Goal: Transaction & Acquisition: Purchase product/service

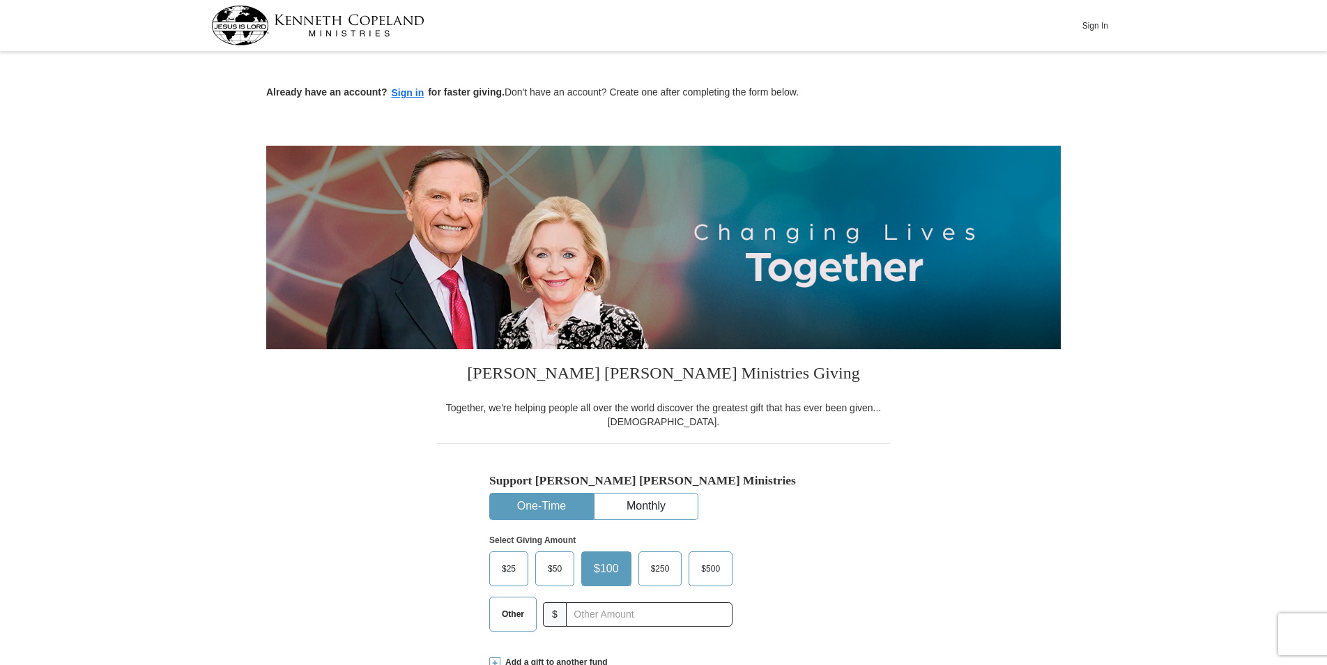
click at [514, 611] on span "Other" at bounding box center [513, 614] width 36 height 21
click at [0, 0] on input "Other" at bounding box center [0, 0] width 0 height 0
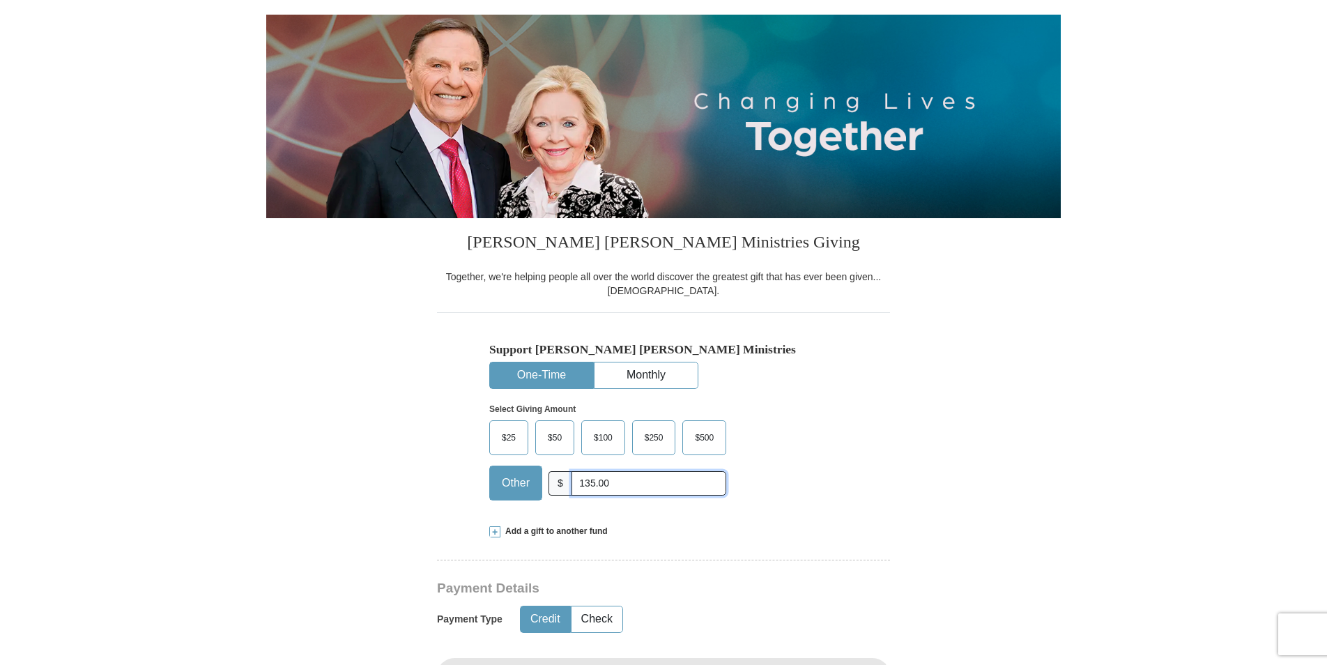
scroll to position [209, 0]
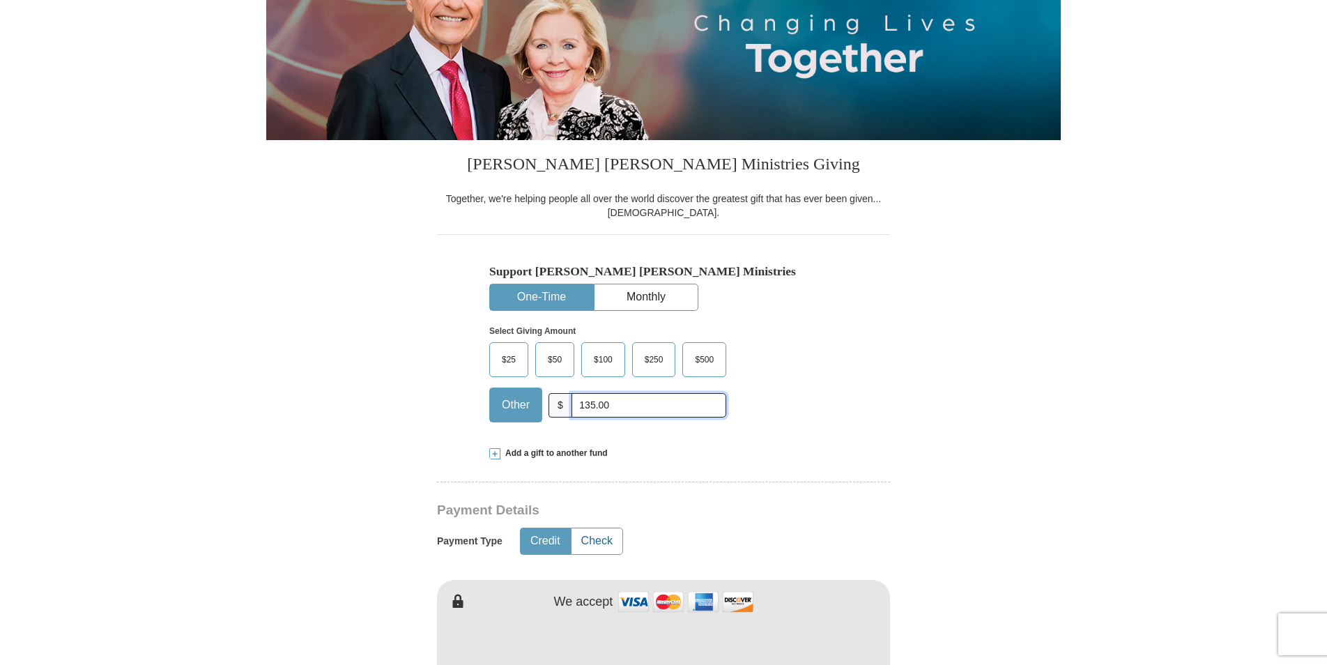
type input "135.00"
click at [590, 540] on button "Check" at bounding box center [597, 541] width 51 height 26
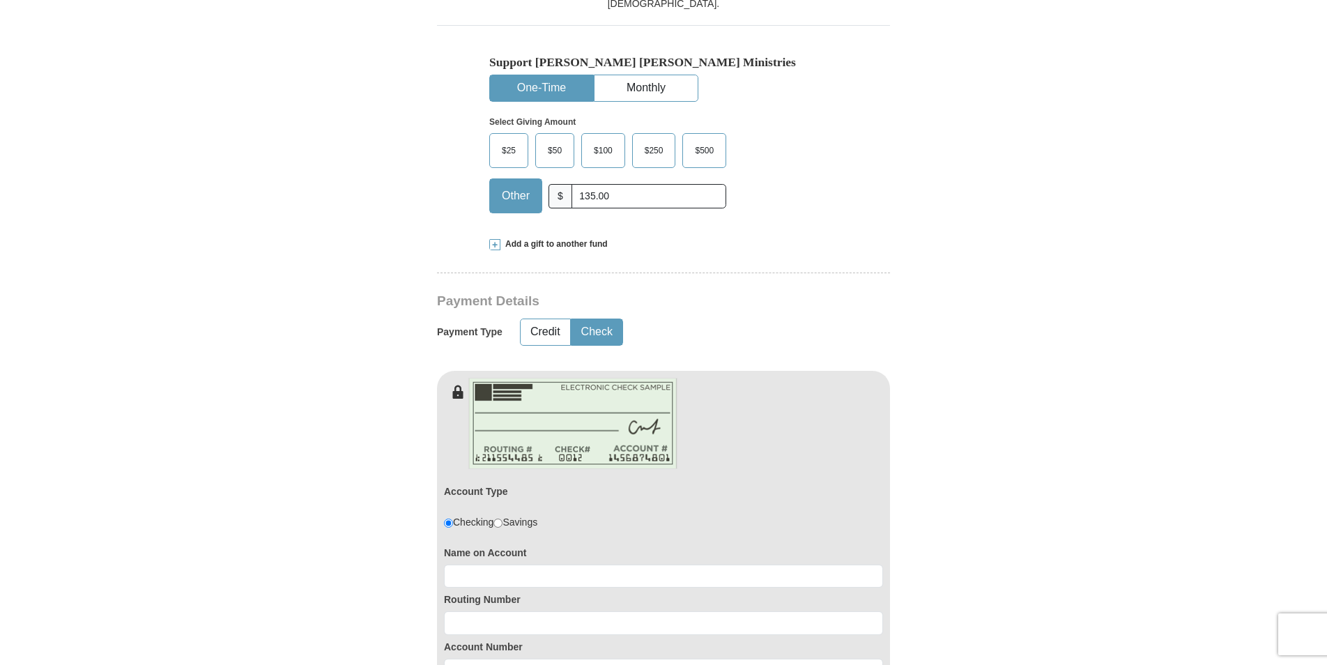
scroll to position [558, 0]
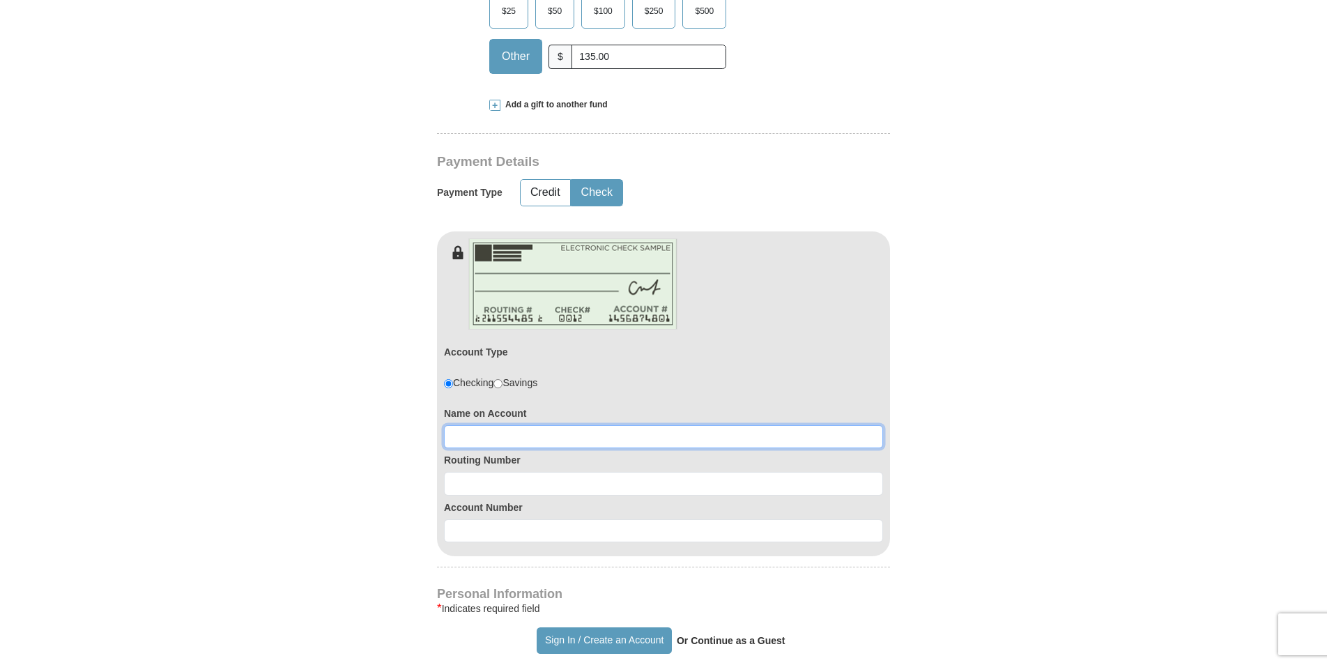
click at [475, 436] on input at bounding box center [663, 437] width 439 height 24
type input "[PERSON_NAME] D and [PERSON_NAME]"
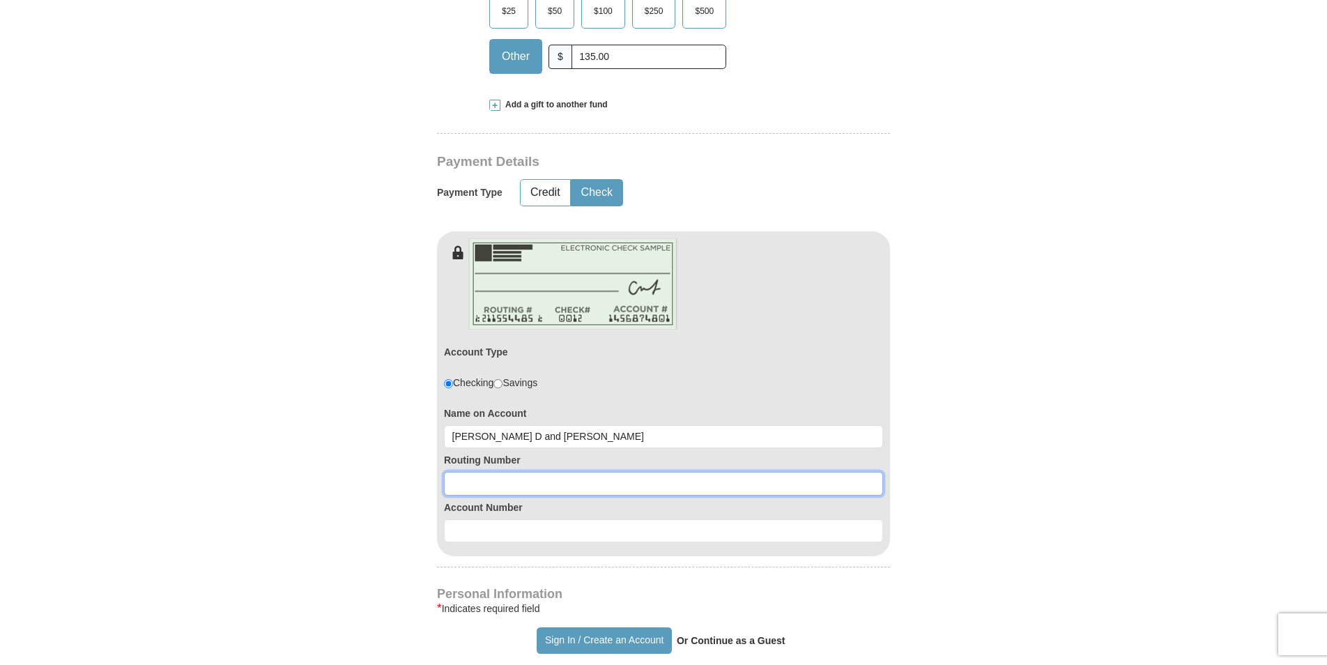
click at [476, 483] on input at bounding box center [663, 484] width 439 height 24
type input "102303841"
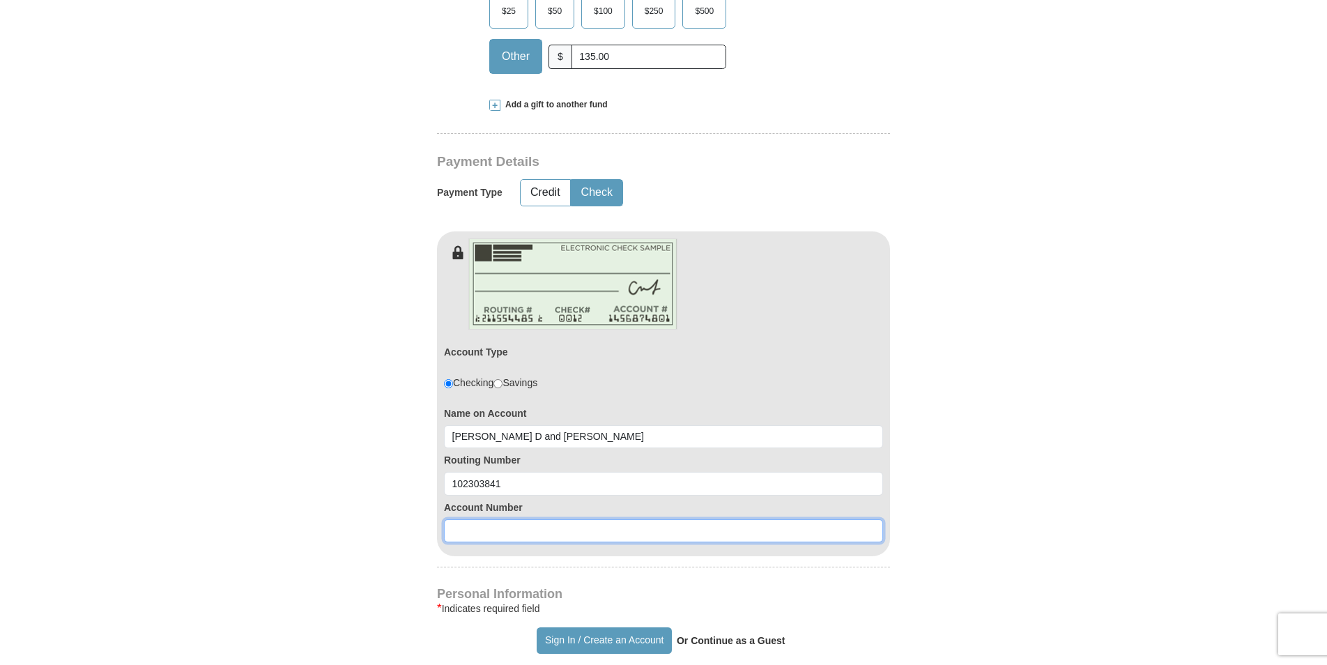
click at [474, 531] on input at bounding box center [663, 531] width 439 height 24
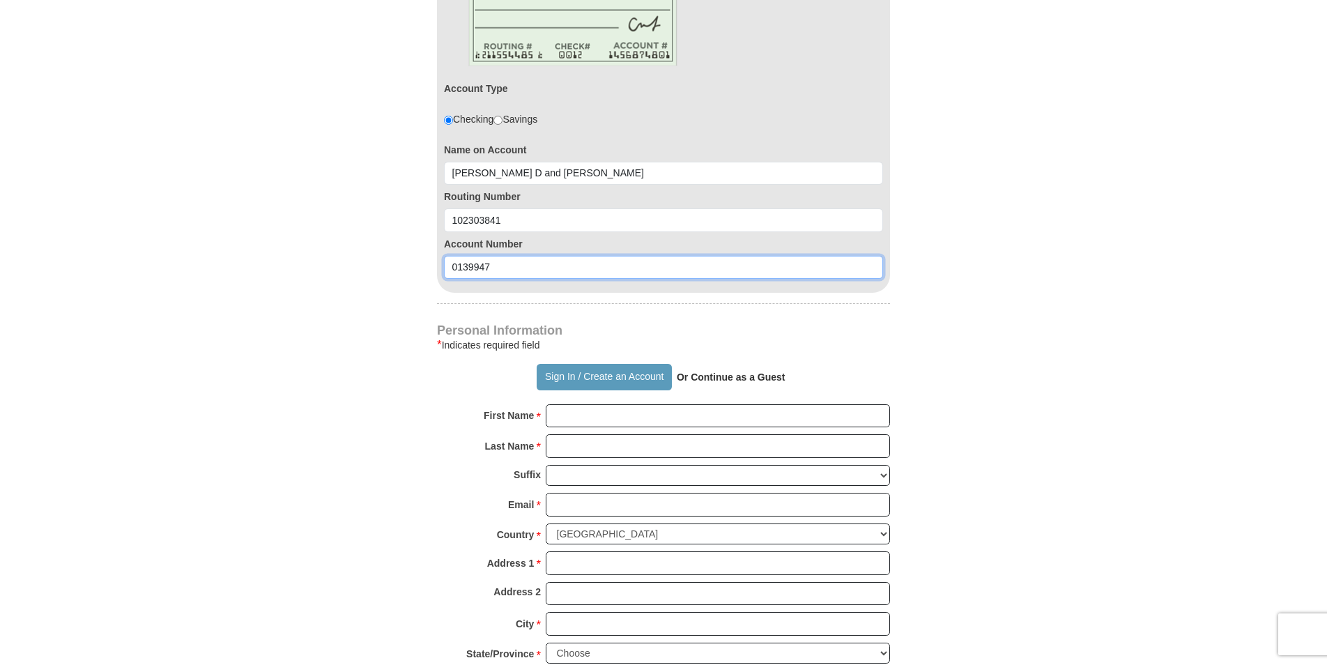
scroll to position [837, 0]
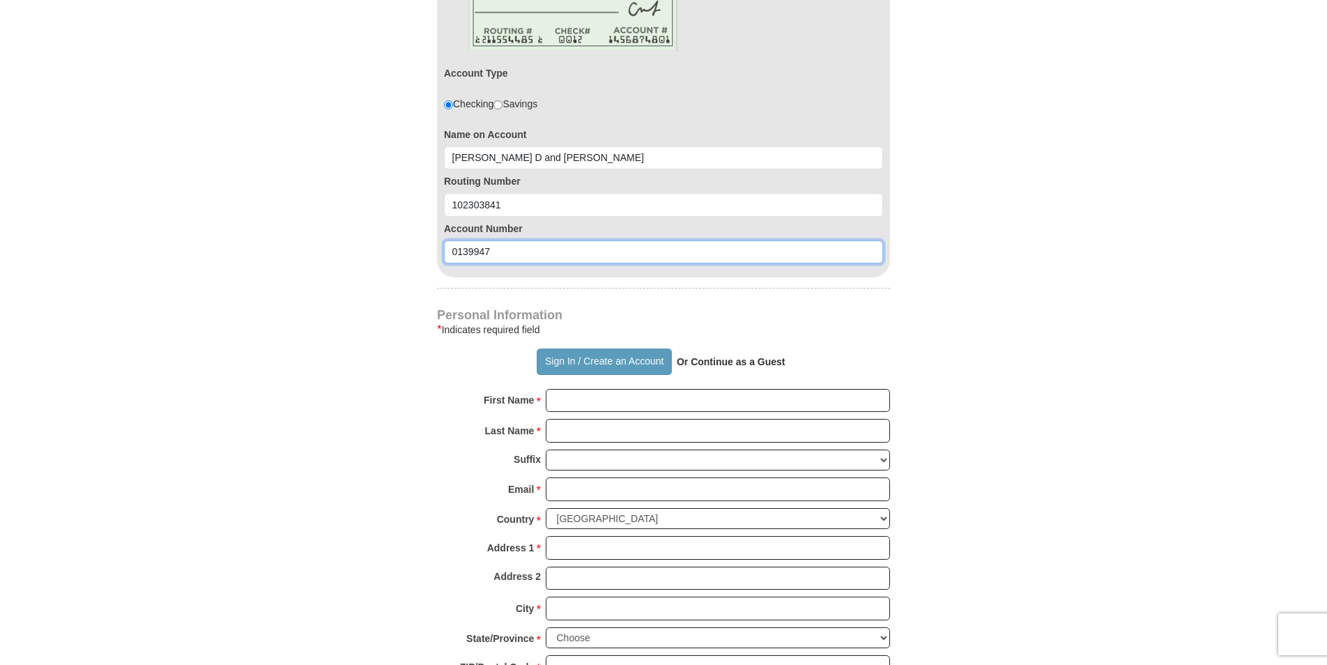
type input "0139947"
click at [588, 402] on input "First Name *" at bounding box center [718, 401] width 344 height 24
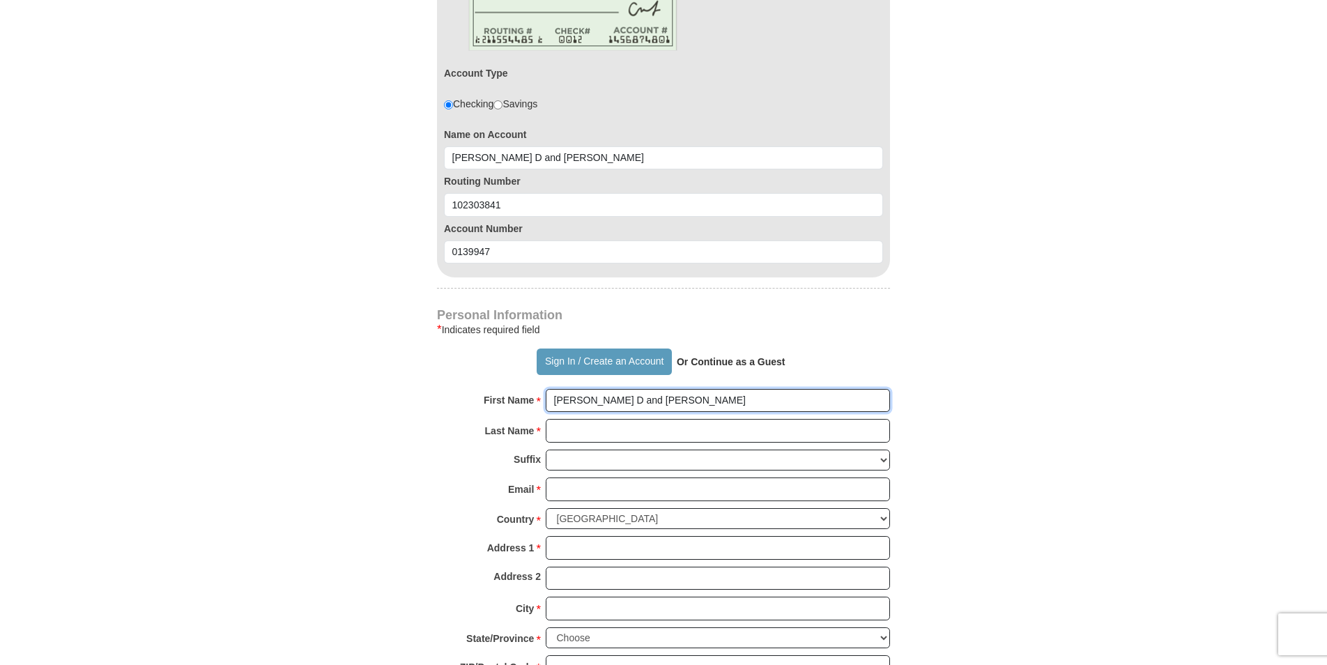
type input "[PERSON_NAME] D and [PERSON_NAME]"
click at [580, 436] on input "Last Name *" at bounding box center [718, 431] width 344 height 24
type input "[PERSON_NAME]"
click at [565, 484] on input "Email *" at bounding box center [718, 490] width 344 height 24
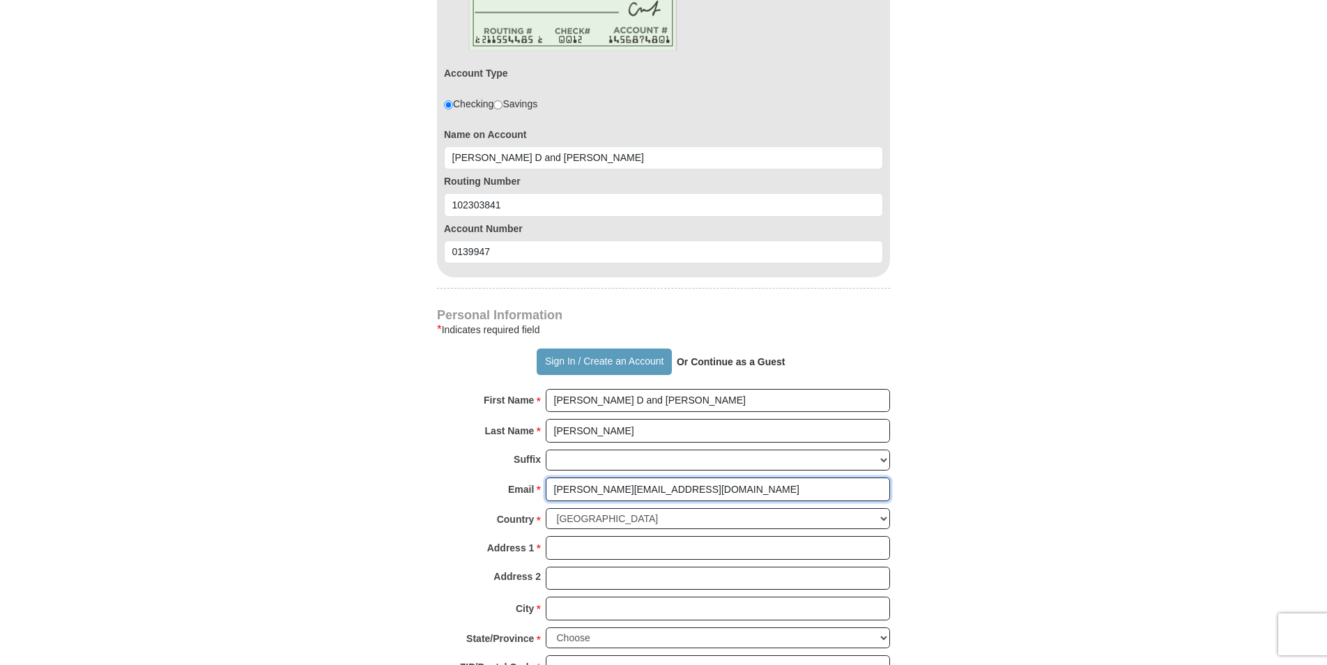
type input "[PERSON_NAME][EMAIL_ADDRESS][DOMAIN_NAME]"
click at [566, 547] on input "Address 1 *" at bounding box center [718, 548] width 344 height 24
type input "[STREET_ADDRESS]"
click at [563, 604] on input "City *" at bounding box center [718, 609] width 344 height 24
type input "Wheatland"
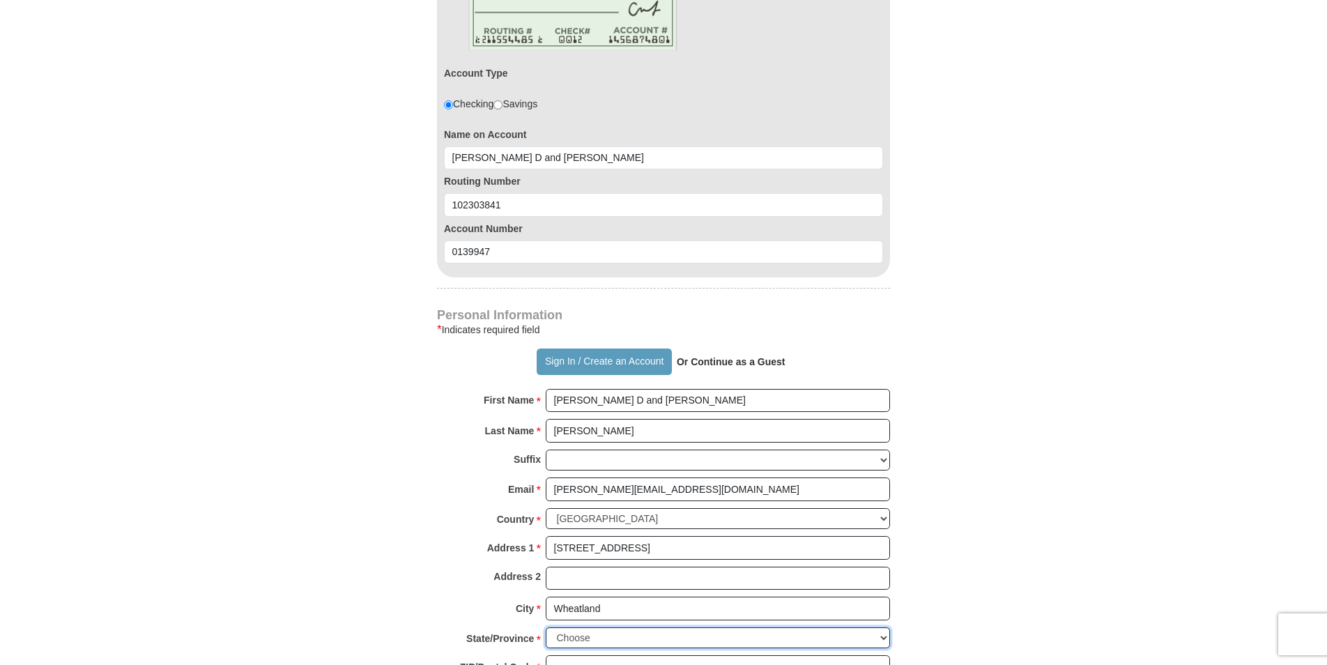
click at [606, 632] on select "Choose [US_STATE] [US_STATE] [US_STATE] [US_STATE] [US_STATE] Armed Forces Amer…" at bounding box center [718, 638] width 344 height 22
select select "WY"
click at [546, 627] on select "Choose [US_STATE] [US_STATE] [US_STATE] [US_STATE] [US_STATE] Armed Forces Amer…" at bounding box center [718, 638] width 344 height 22
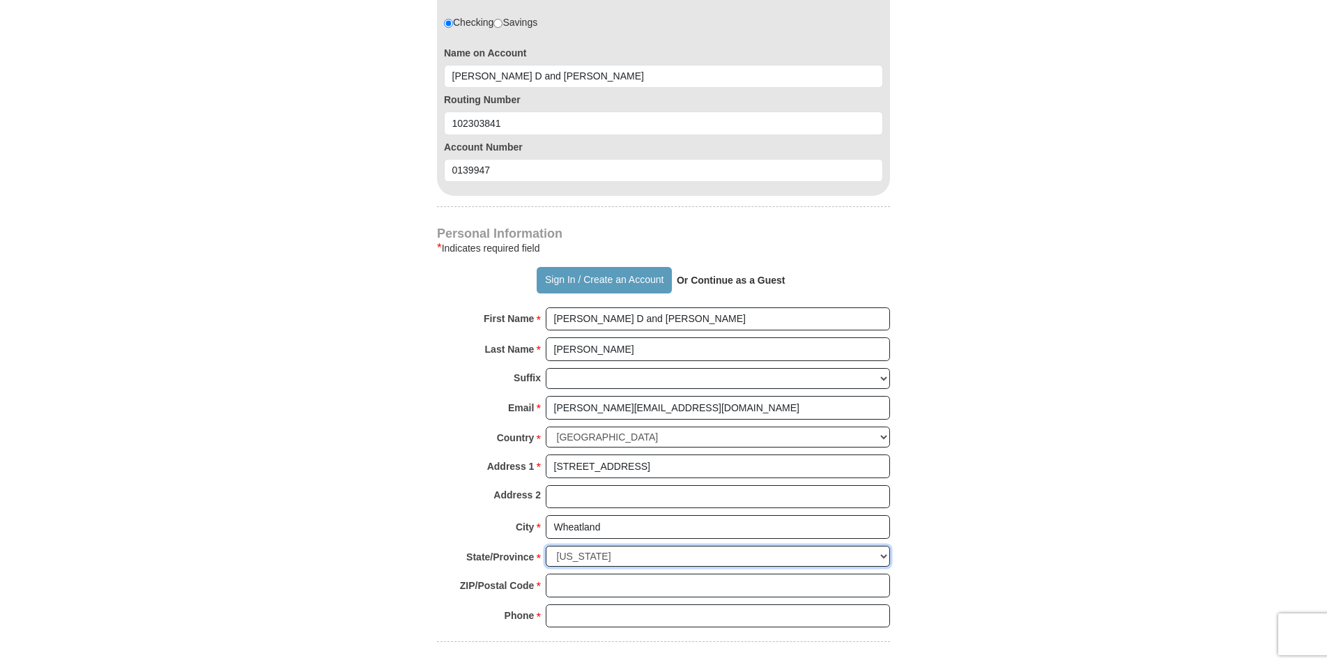
scroll to position [1046, 0]
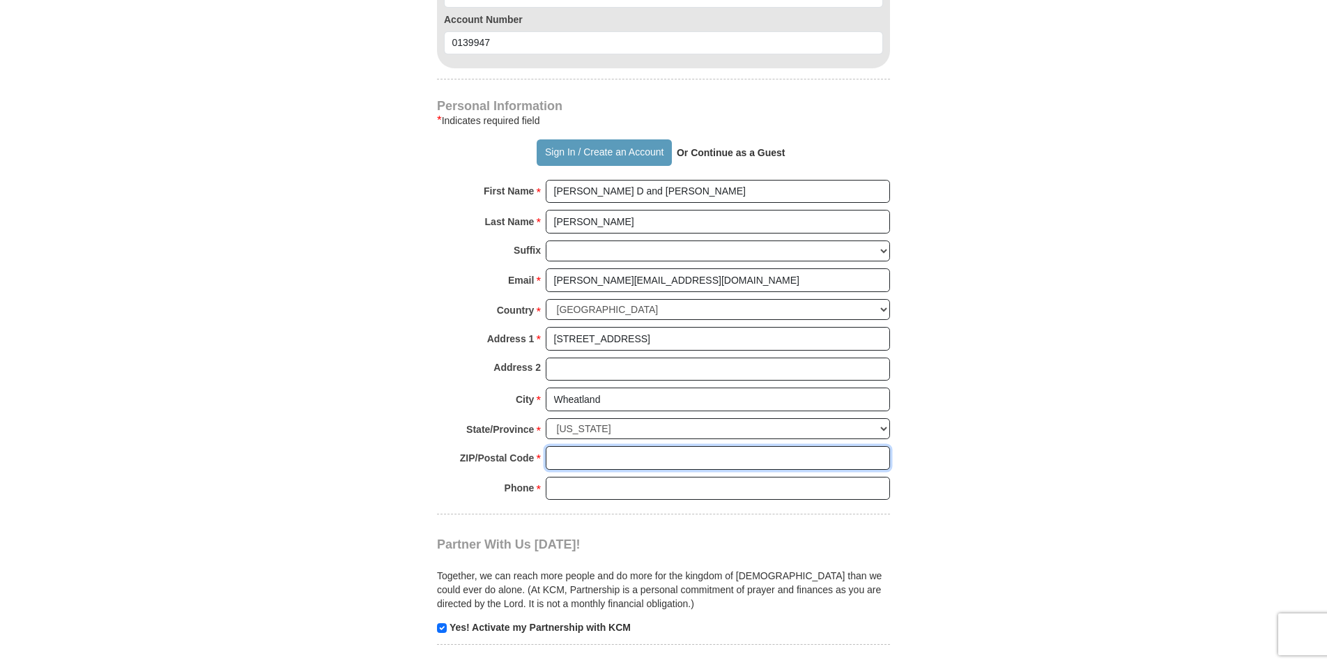
click at [588, 459] on input "ZIP/Postal Code *" at bounding box center [718, 458] width 344 height 24
type input "82201"
click at [569, 494] on input "Phone * *" at bounding box center [718, 489] width 344 height 24
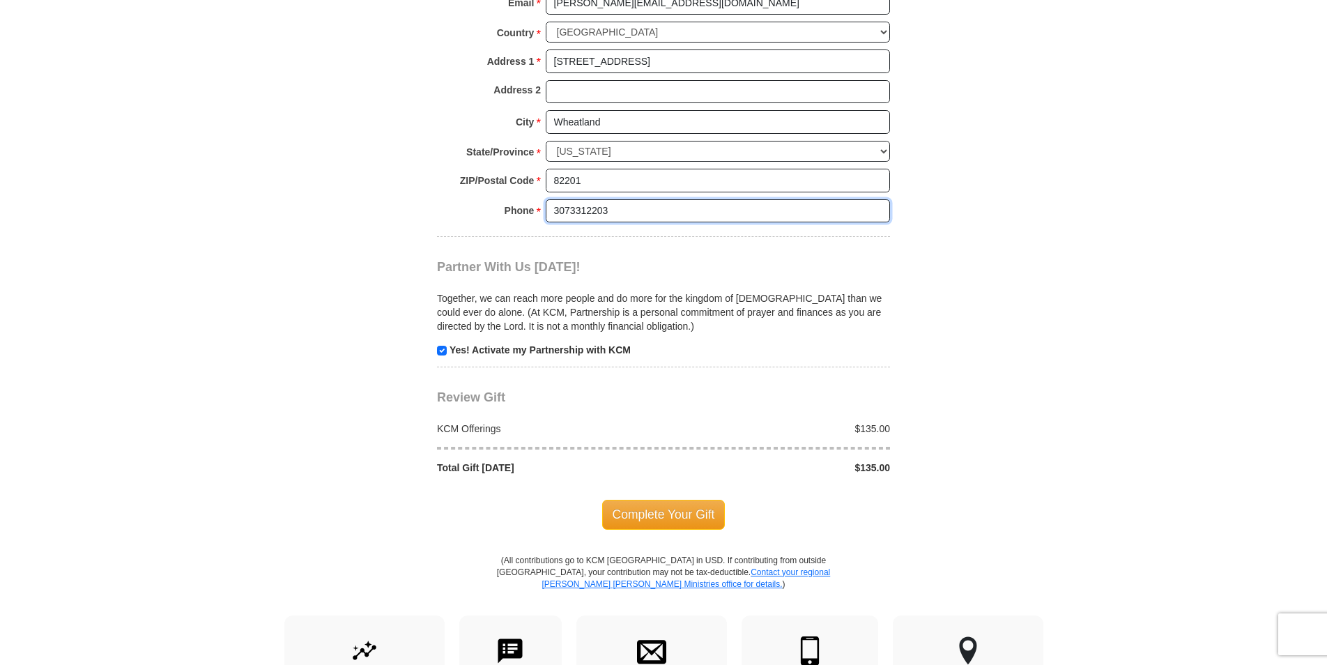
scroll to position [1325, 0]
type input "3073312203"
click at [632, 508] on span "Complete Your Gift" at bounding box center [663, 512] width 123 height 29
